Goal: Use online tool/utility: Utilize a website feature to perform a specific function

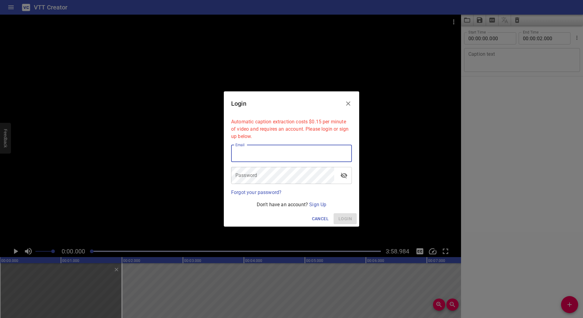
click at [345, 105] on icon "Close" at bounding box center [347, 103] width 7 height 7
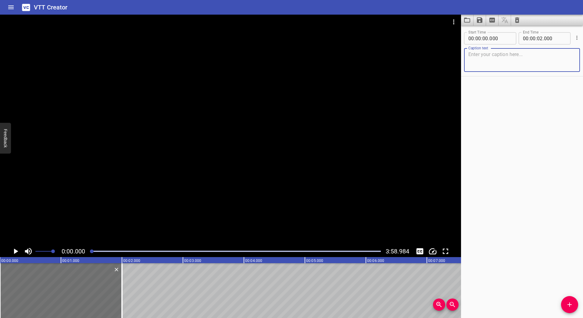
click at [520, 57] on textarea at bounding box center [521, 60] width 107 height 17
click at [555, 141] on div "Start Time 00 : 00 : 00 . 000 Start Time End Time 00 : 00 : 02 . 000 End Time C…" at bounding box center [522, 172] width 122 height 293
click at [574, 37] on icon "Cue Options" at bounding box center [577, 38] width 6 height 6
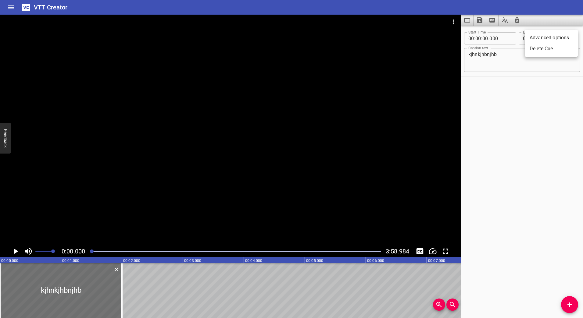
drag, startPoint x: 530, startPoint y: 111, endPoint x: 534, endPoint y: 88, distance: 22.8
click at [530, 111] on div at bounding box center [291, 159] width 583 height 318
click at [574, 36] on icon "Cue Options" at bounding box center [577, 38] width 6 height 6
click at [532, 100] on div at bounding box center [291, 159] width 583 height 318
click at [570, 301] on button "Add Cue" at bounding box center [569, 304] width 17 height 17
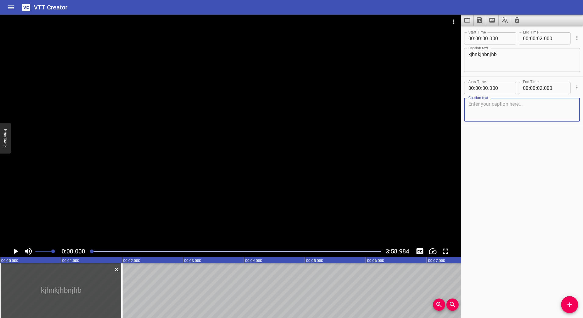
click at [63, 295] on div at bounding box center [61, 290] width 122 height 55
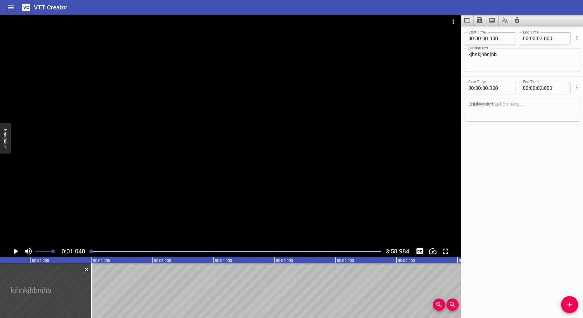
scroll to position [0, 63]
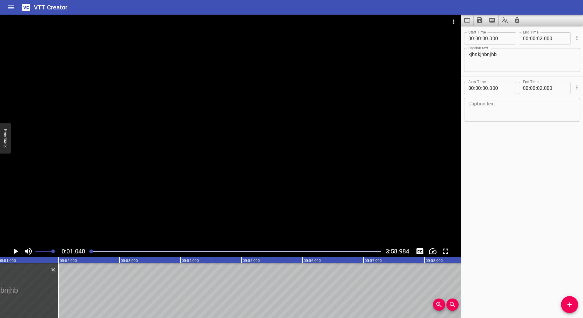
click at [474, 59] on textarea "kjhnkjhbnjhb" at bounding box center [521, 60] width 107 height 17
click at [474, 57] on textarea "kjhnkjhbnjhb" at bounding box center [521, 60] width 107 height 17
type textarea "[PERSON_NAME]"
